Goal: Information Seeking & Learning: Find specific page/section

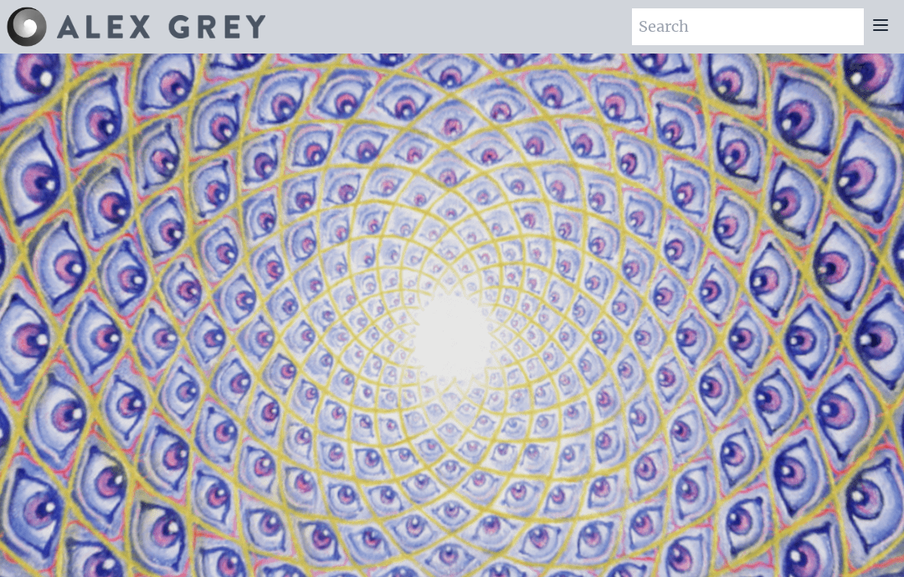
click at [692, 34] on input "search" at bounding box center [748, 26] width 232 height 37
click at [715, 25] on input "Nervous" at bounding box center [748, 26] width 232 height 37
type input "N"
click at [875, 28] on icon at bounding box center [880, 25] width 20 height 20
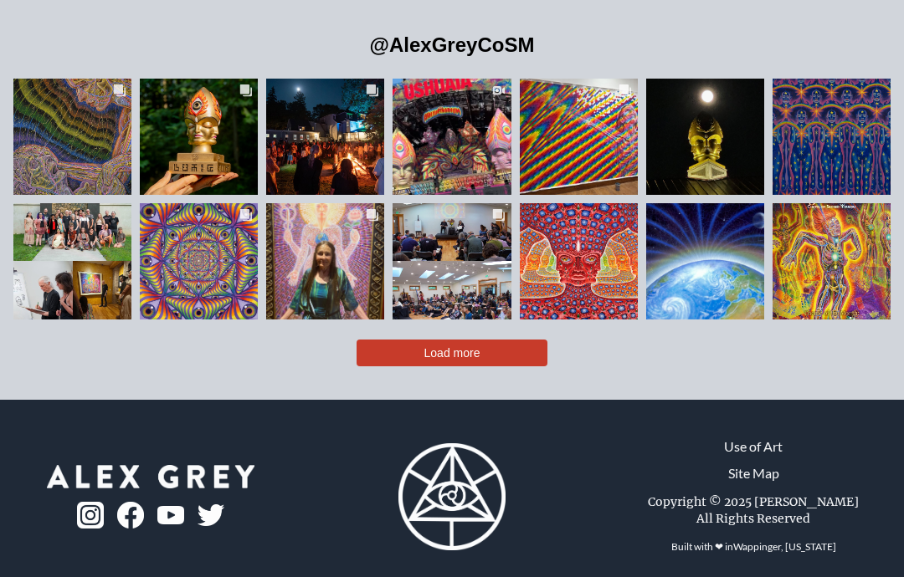
scroll to position [3370, 0]
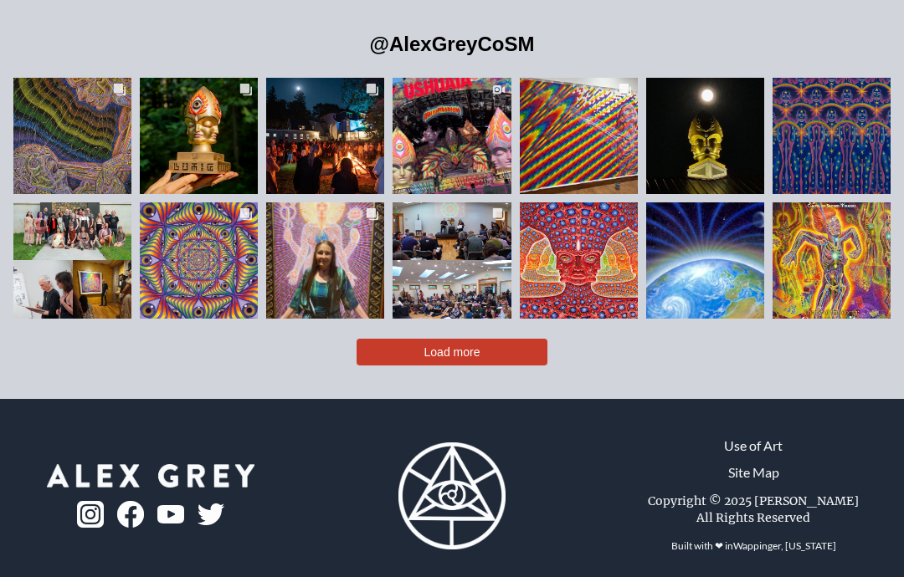
click at [397, 367] on button "Load more" at bounding box center [451, 353] width 191 height 27
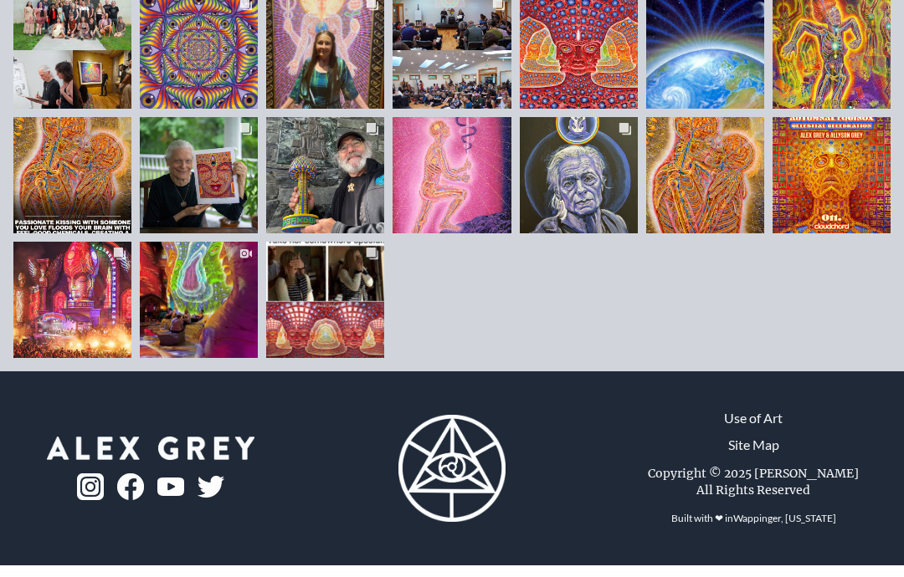
scroll to position [3638, 0]
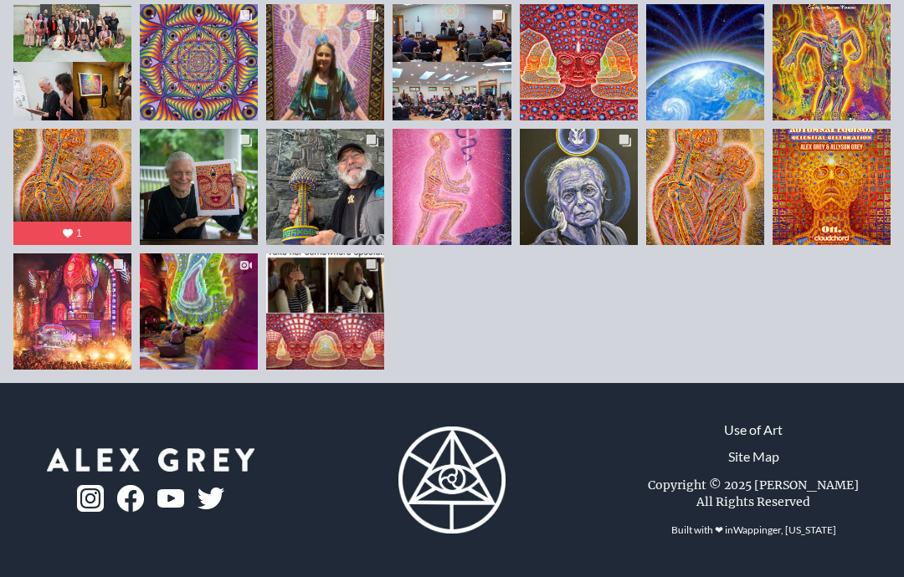
click at [712, 197] on div "963" at bounding box center [713, 197] width 17 height 15
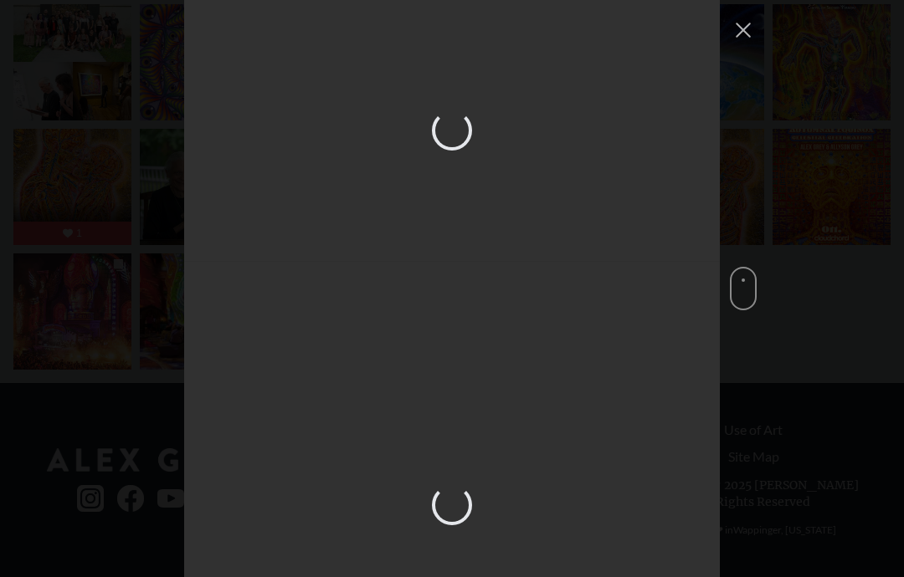
scroll to position [6077, 0]
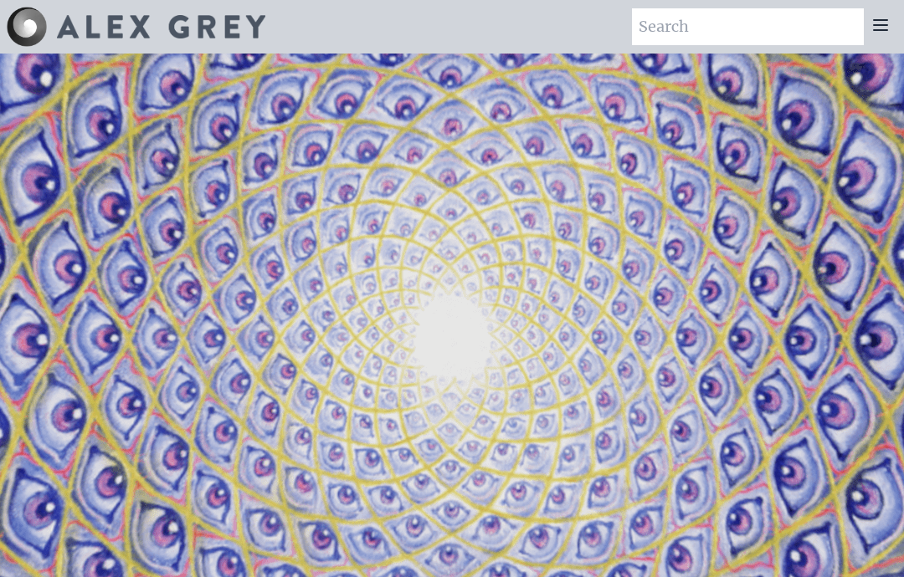
click at [694, 34] on input "search" at bounding box center [748, 26] width 232 height 37
type input "Nerves"
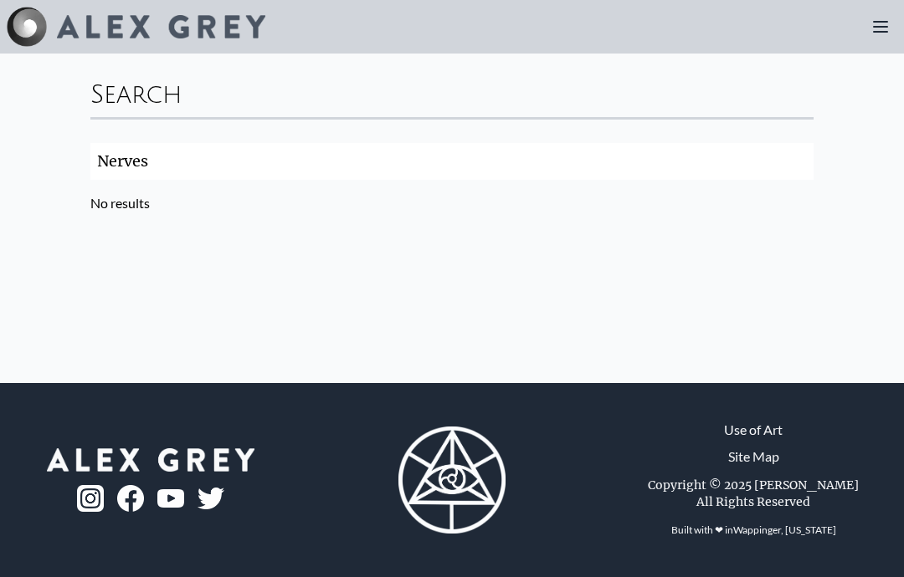
click at [178, 168] on input "Nerves" at bounding box center [451, 161] width 723 height 37
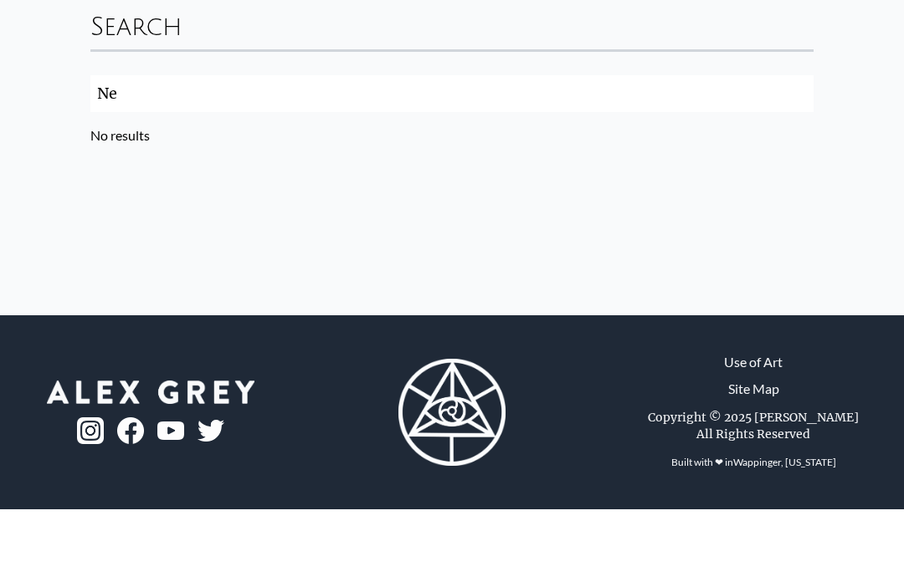
type input "N"
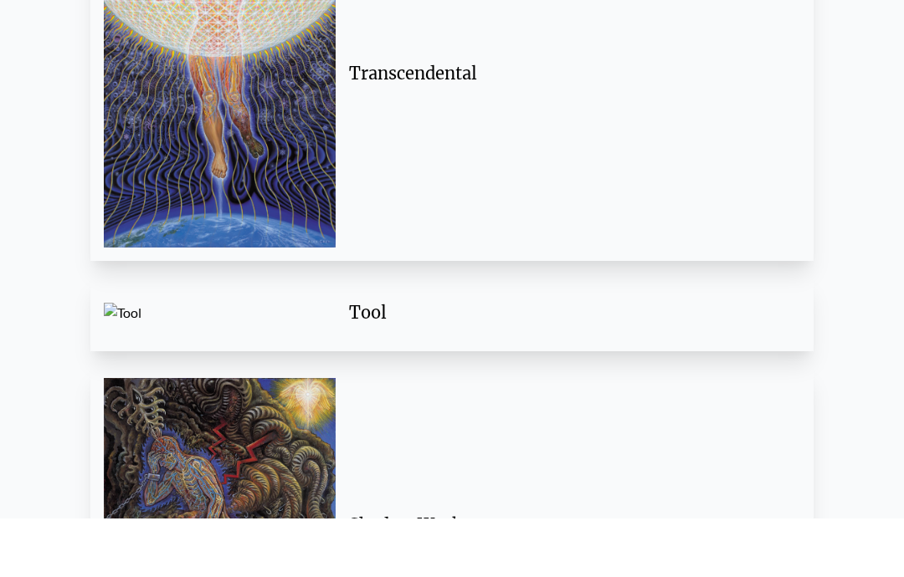
scroll to position [268, 0]
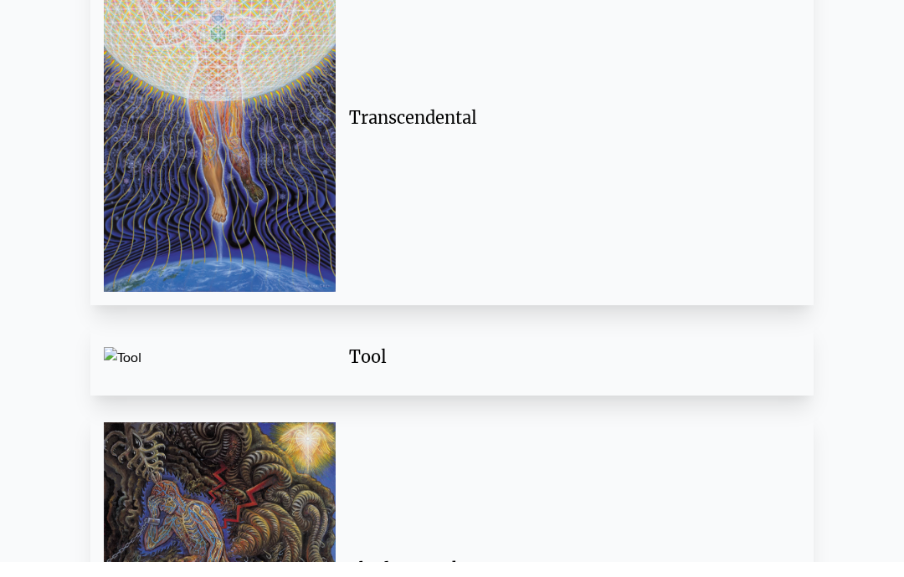
type input "human"
click at [213, 95] on img at bounding box center [220, 133] width 232 height 348
